Goal: Check status

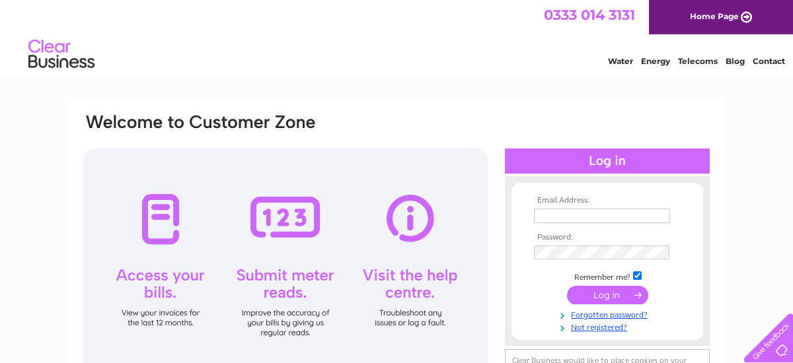
type input "info@happy-days-beachfield.co.uk"
click at [606, 293] on input "submit" at bounding box center [607, 295] width 81 height 18
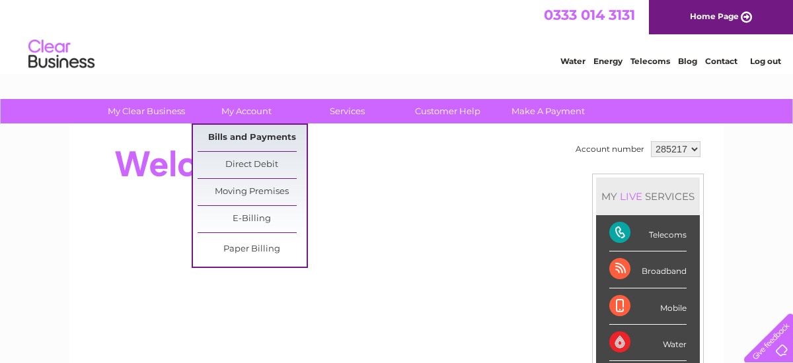
click at [244, 135] on link "Bills and Payments" at bounding box center [252, 138] width 109 height 26
click at [245, 137] on link "Bills and Payments" at bounding box center [252, 138] width 109 height 26
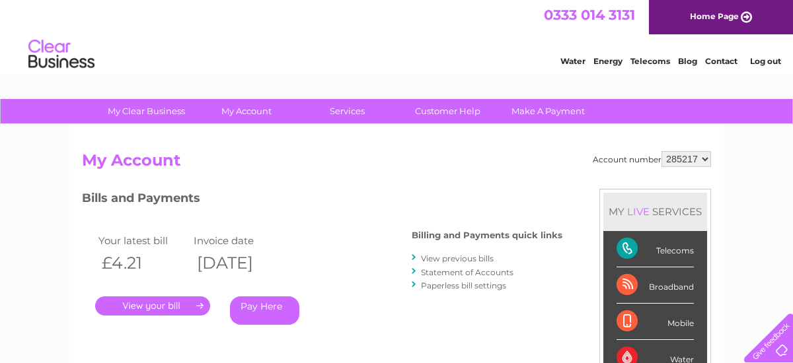
click at [148, 303] on link "." at bounding box center [152, 306] width 115 height 19
click at [170, 303] on link "." at bounding box center [152, 306] width 115 height 19
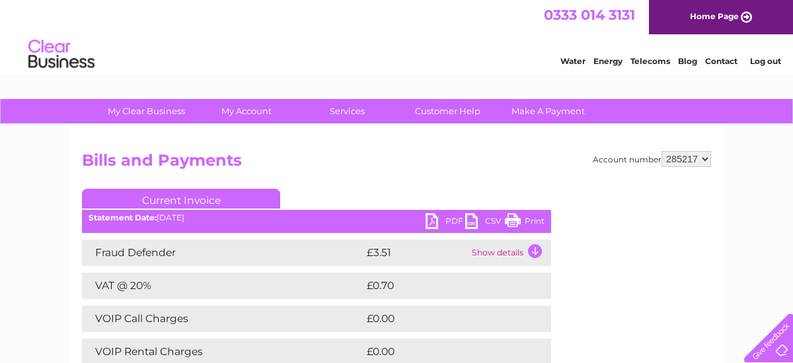
click at [511, 219] on link "Print" at bounding box center [525, 222] width 40 height 19
